Goal: Transaction & Acquisition: Purchase product/service

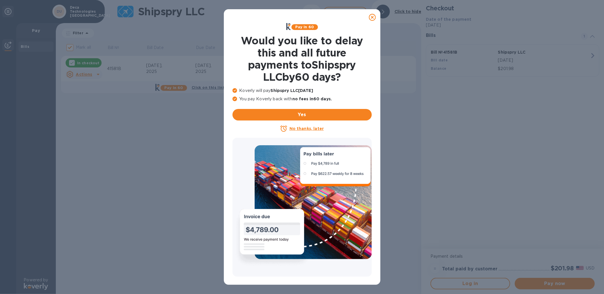
click at [302, 128] on u "No thanks, later" at bounding box center [307, 128] width 34 height 5
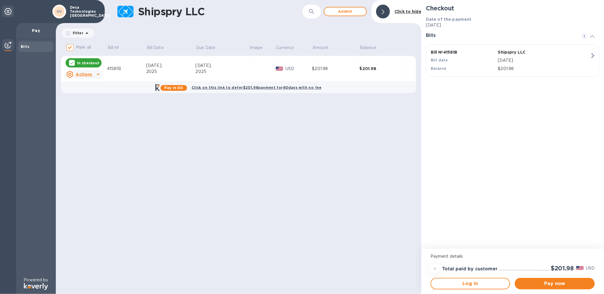
click at [80, 74] on u "Actions" at bounding box center [84, 74] width 16 height 5
click at [542, 284] on div at bounding box center [302, 147] width 604 height 294
click at [557, 282] on span "Pay now" at bounding box center [554, 283] width 71 height 7
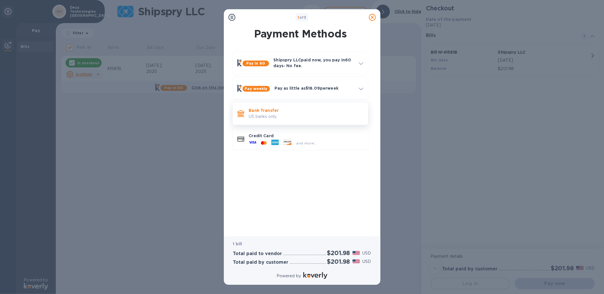
click at [297, 115] on p "US banks only." at bounding box center [306, 116] width 115 height 6
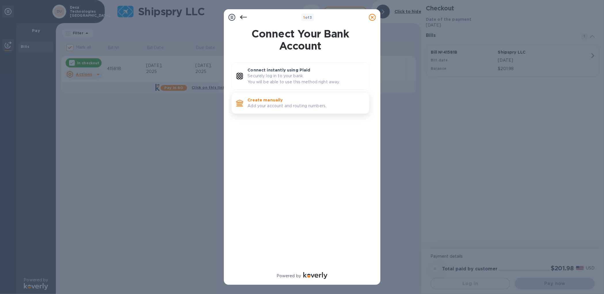
click at [308, 104] on p "Add your account and routing numbers." at bounding box center [306, 106] width 117 height 6
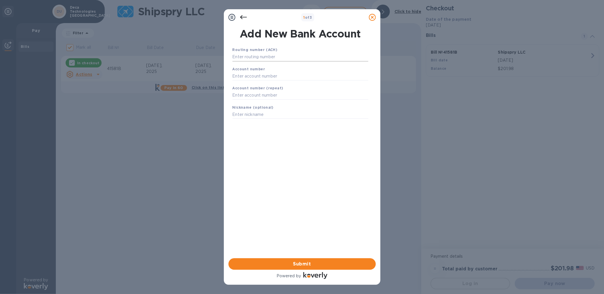
click at [245, 55] on input "text" at bounding box center [301, 57] width 136 height 9
click at [249, 57] on input "1221" at bounding box center [301, 57] width 136 height 9
type input "122101706"
click at [271, 82] on input "text" at bounding box center [301, 83] width 136 height 9
type input "457024809885"
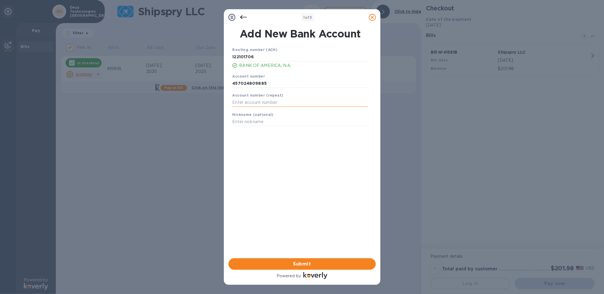
click at [352, 98] on input "text" at bounding box center [301, 102] width 136 height 9
type input "457024809885"
click at [379, 161] on div "Add New Bank Account Routing number (ACH) [US_BANK_ROUTING_MICR] BANK OF AMERIC…" at bounding box center [302, 141] width 157 height 233
click at [262, 120] on input "text" at bounding box center [301, 121] width 136 height 9
type input "Deca Technologies [GEOGRAPHIC_DATA]"
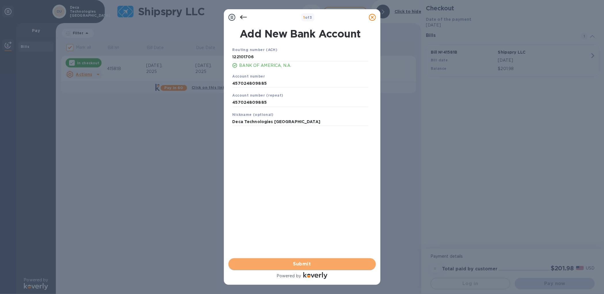
click at [297, 261] on span "Submit" at bounding box center [302, 263] width 138 height 7
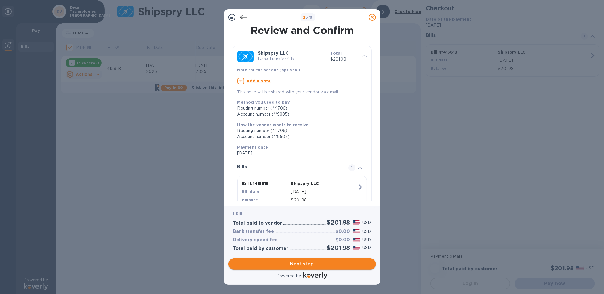
click at [309, 263] on span "Next step" at bounding box center [302, 263] width 138 height 7
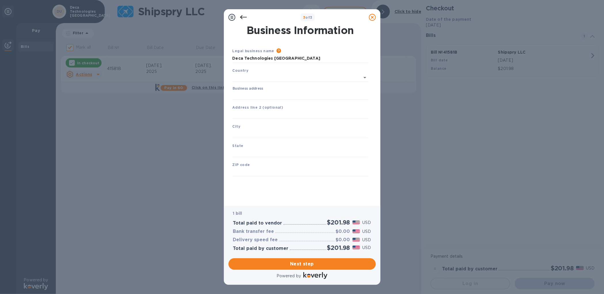
type input "[GEOGRAPHIC_DATA]"
click at [261, 94] on input "Business address" at bounding box center [301, 94] width 136 height 9
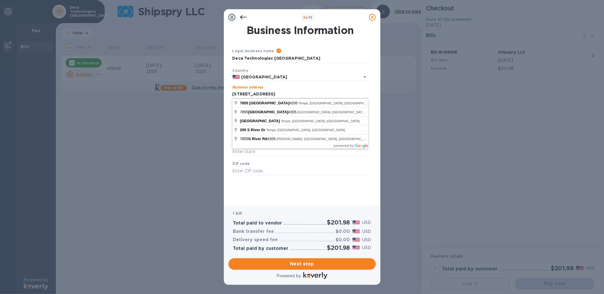
type input "[STREET_ADDRESS]"
drag, startPoint x: 282, startPoint y: 165, endPoint x: 281, endPoint y: 161, distance: 3.9
click at [282, 166] on div "ZIP code" at bounding box center [300, 167] width 140 height 19
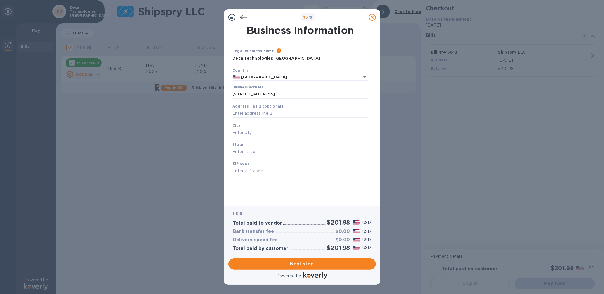
click at [254, 132] on input "text" at bounding box center [301, 132] width 136 height 9
type input "Tempe"
type input "AZ"
type input "85284"
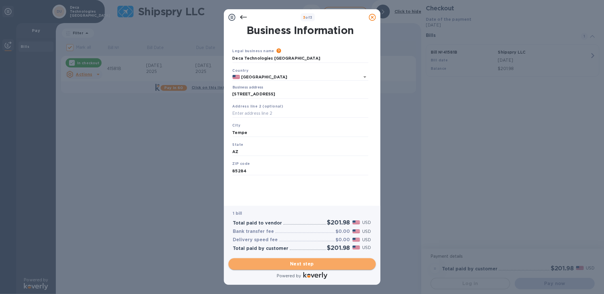
click at [311, 266] on span "Next step" at bounding box center [302, 263] width 138 height 7
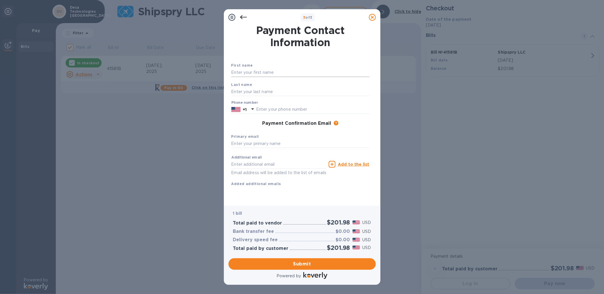
click at [275, 72] on input "text" at bounding box center [300, 72] width 138 height 9
type input "[PERSON_NAME]"
type input "4803459895"
type input "l"
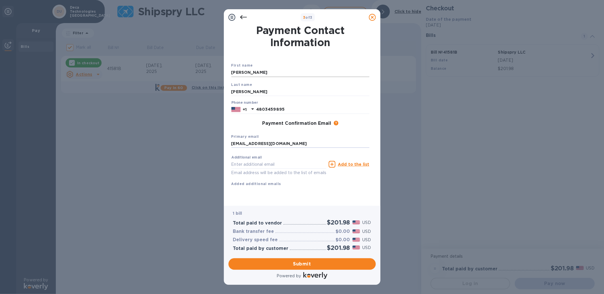
type input "[EMAIL_ADDRESS][DOMAIN_NAME]"
type input "[PERSON_NAME][EMAIL_ADDRESS][PERSON_NAME][DOMAIN_NAME]"
click at [351, 165] on u "Add to the list" at bounding box center [353, 164] width 31 height 5
click at [232, 164] on input "text" at bounding box center [278, 164] width 95 height 9
click at [358, 187] on div "[PERSON_NAME][EMAIL_ADDRESS][PERSON_NAME][DOMAIN_NAME]" at bounding box center [300, 193] width 138 height 12
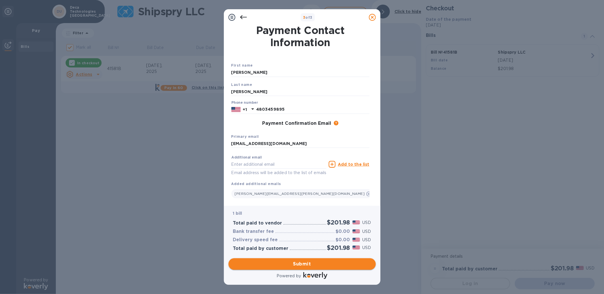
click at [303, 262] on span "Submit" at bounding box center [302, 263] width 138 height 7
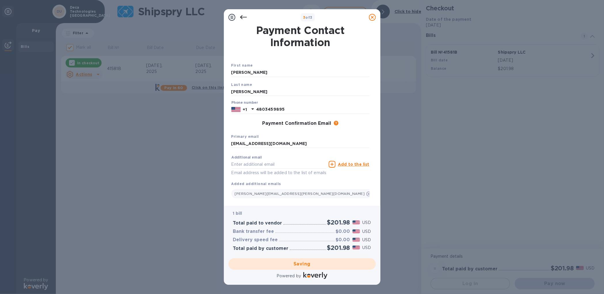
checkbox input "false"
